Goal: Navigation & Orientation: Find specific page/section

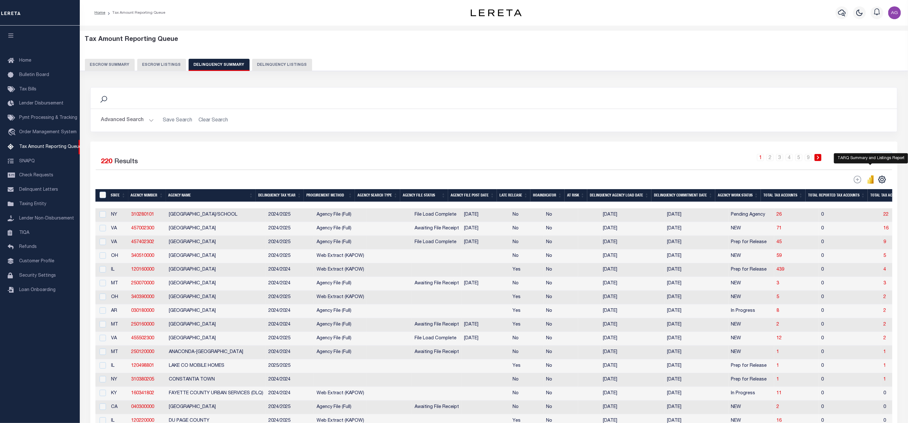
click at [870, 179] on icon "" at bounding box center [870, 179] width 7 height 8
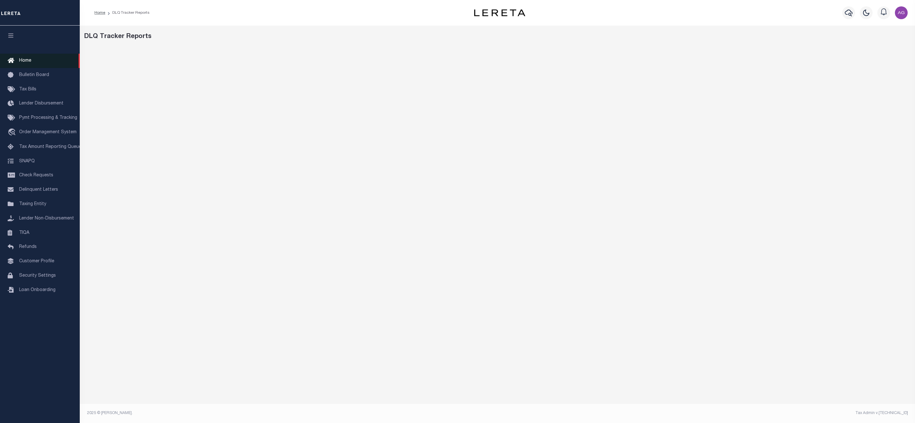
click at [29, 59] on span "Home" at bounding box center [25, 60] width 12 height 4
